Goal: Use online tool/utility: Use online tool/utility

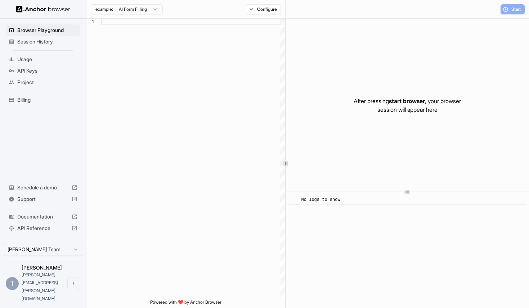
scroll to position [65, 0]
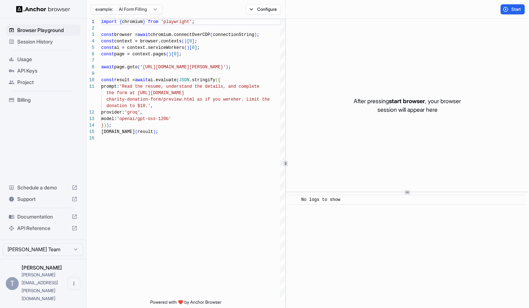
click at [146, 12] on html "Browser Playground Session History Usage API Keys Project Billing Schedule a de…" at bounding box center [264, 154] width 529 height 308
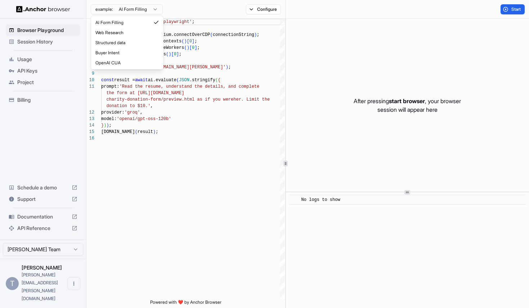
type textarea "**********"
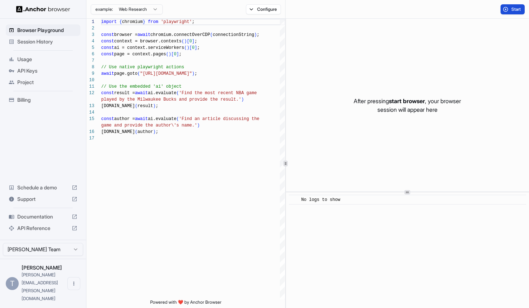
click at [511, 10] on span "Start" at bounding box center [516, 9] width 10 height 6
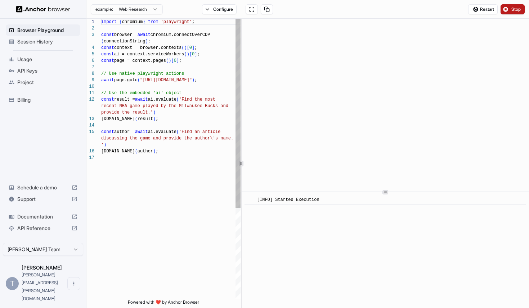
click at [241, 160] on div "1 2 3 4 5 6 7 8 9 10 11 12 13 14 15 16 17 import { chromium } from 'playwright'…" at bounding box center [307, 164] width 442 height 290
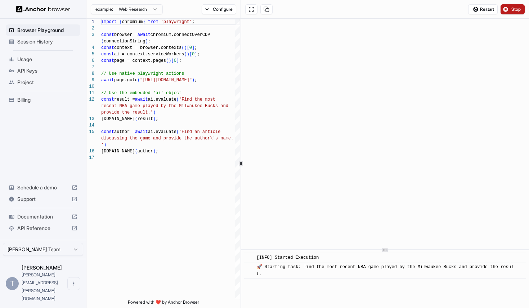
click at [373, 259] on div "​ [INFO] Started Execution ​ 🚀 Starting task: Find the most recent NBA game pla…" at bounding box center [384, 164] width 287 height 290
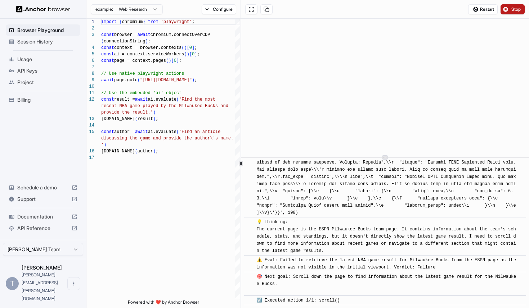
scroll to position [263, 0]
click at [374, 164] on div at bounding box center [384, 164] width 287 height 0
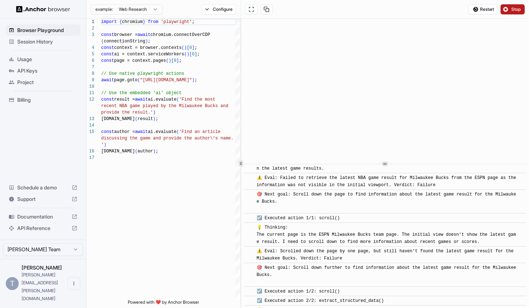
scroll to position [424, 0]
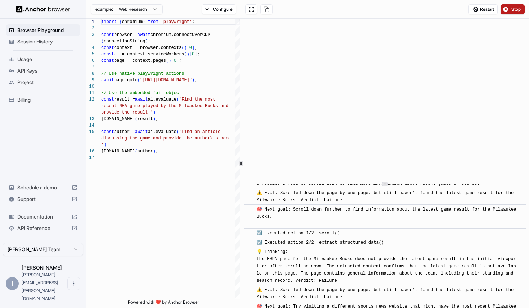
click at [368, 185] on div at bounding box center [384, 184] width 287 height 0
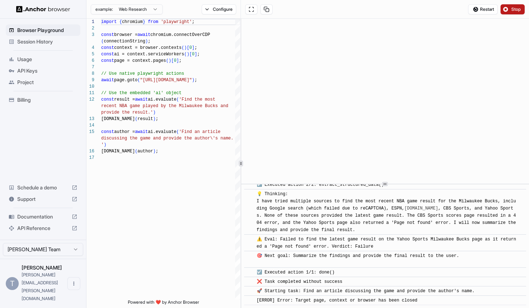
scroll to position [0, 0]
